Goal: Find specific page/section: Find specific page/section

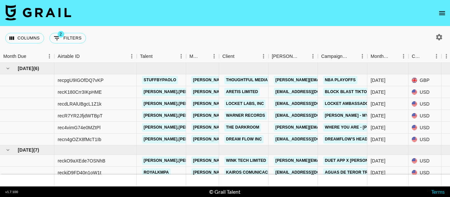
click at [441, 12] on icon "open drawer" at bounding box center [442, 13] width 8 height 8
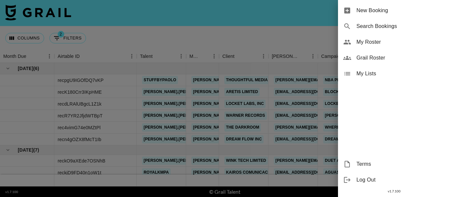
click at [368, 59] on span "Grail Roster" at bounding box center [401, 58] width 88 height 8
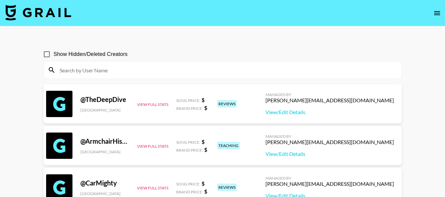
click at [111, 70] on input at bounding box center [227, 70] width 342 height 11
click at [148, 69] on input at bounding box center [227, 70] width 342 height 11
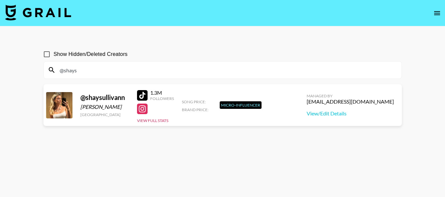
type input "@shays"
click at [107, 74] on input "@shays" at bounding box center [227, 70] width 342 height 11
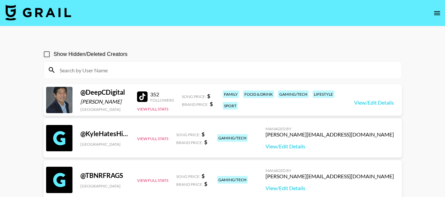
click at [107, 73] on input at bounding box center [227, 70] width 342 height 11
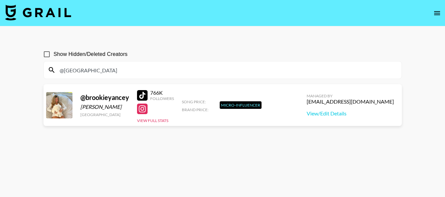
drag, startPoint x: 65, startPoint y: 71, endPoint x: 110, endPoint y: 72, distance: 45.5
click at [110, 72] on input "@[GEOGRAPHIC_DATA]" at bounding box center [227, 70] width 342 height 11
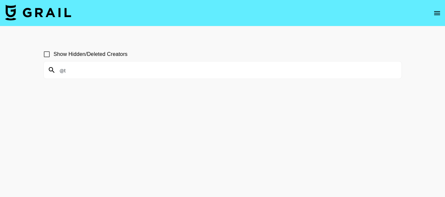
type input "@"
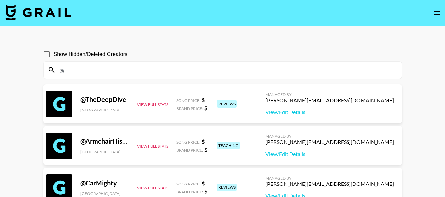
paste input "julia_lesniak"
type input "@julia_lesniak"
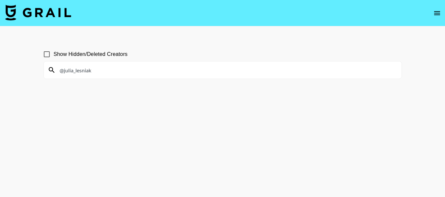
drag, startPoint x: 112, startPoint y: 70, endPoint x: 45, endPoint y: 70, distance: 66.3
click at [46, 70] on div "@julia_lesniak" at bounding box center [223, 70] width 358 height 17
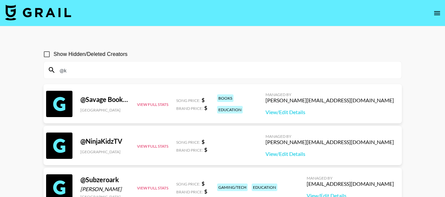
type input "@"
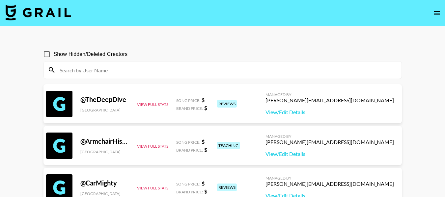
click at [164, 72] on input at bounding box center [227, 70] width 342 height 11
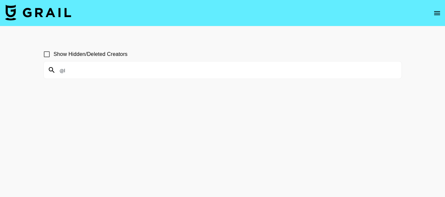
type input "@"
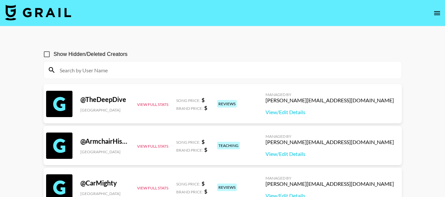
click at [141, 71] on input at bounding box center [227, 70] width 342 height 11
paste input "@blyyyyyythe"
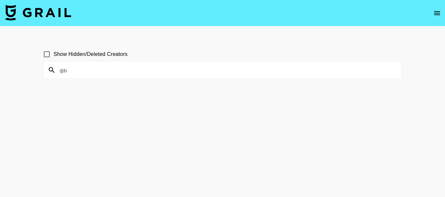
type input "@"
